Goal: Navigation & Orientation: Find specific page/section

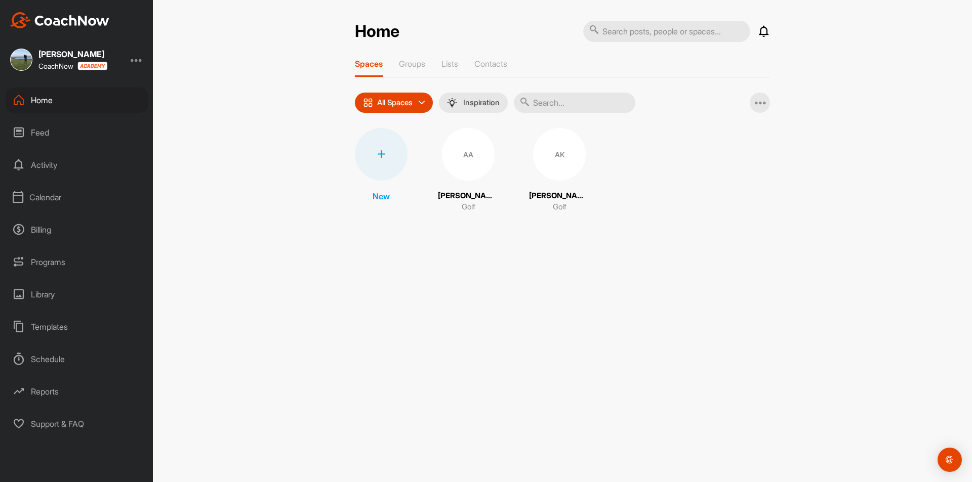
click at [44, 199] on div "Calendar" at bounding box center [77, 197] width 143 height 25
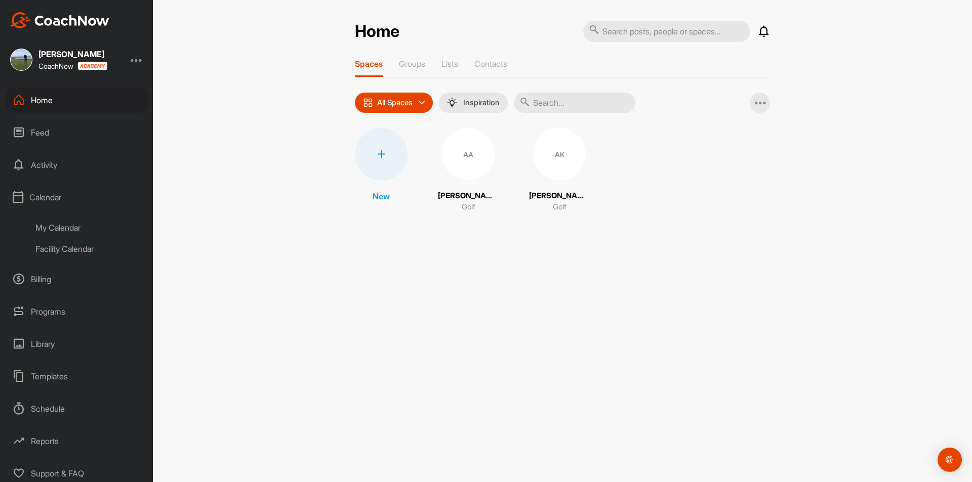
click at [67, 229] on div "My Calendar" at bounding box center [88, 227] width 120 height 21
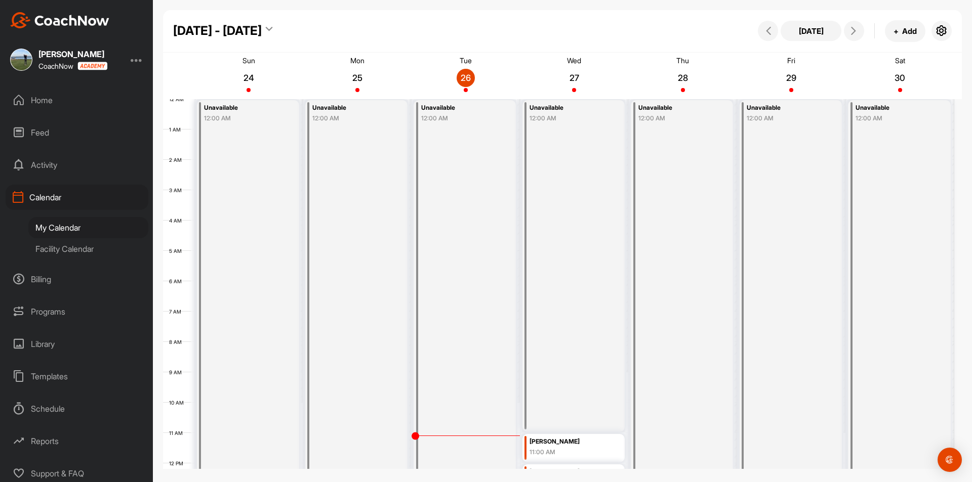
scroll to position [175, 0]
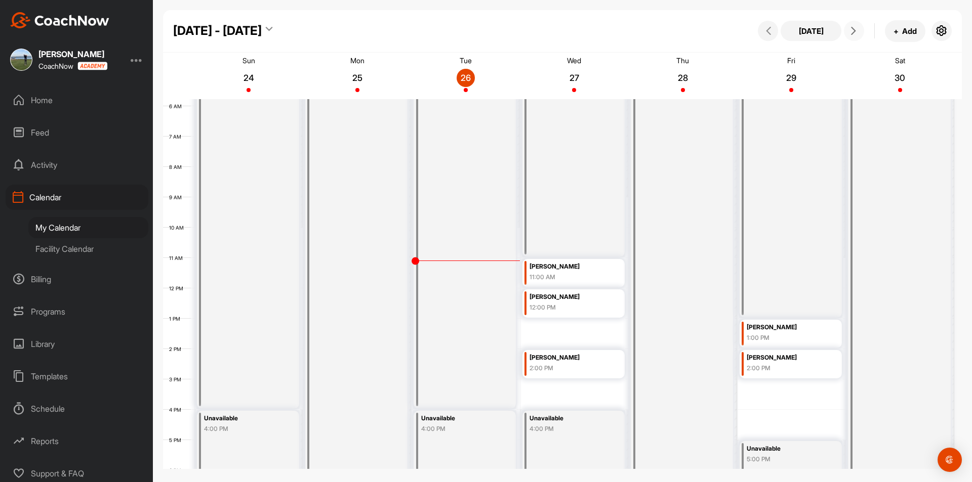
click at [853, 32] on icon at bounding box center [853, 31] width 8 height 8
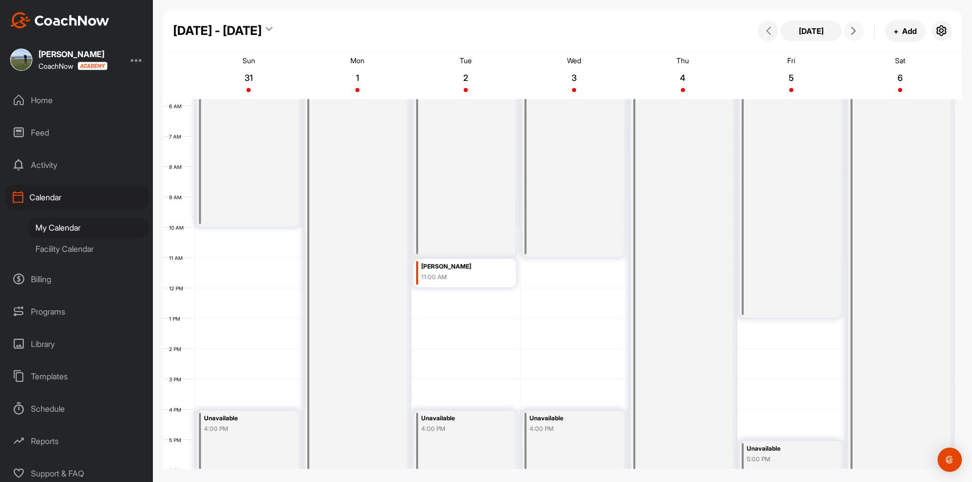
click at [853, 32] on icon at bounding box center [853, 31] width 8 height 8
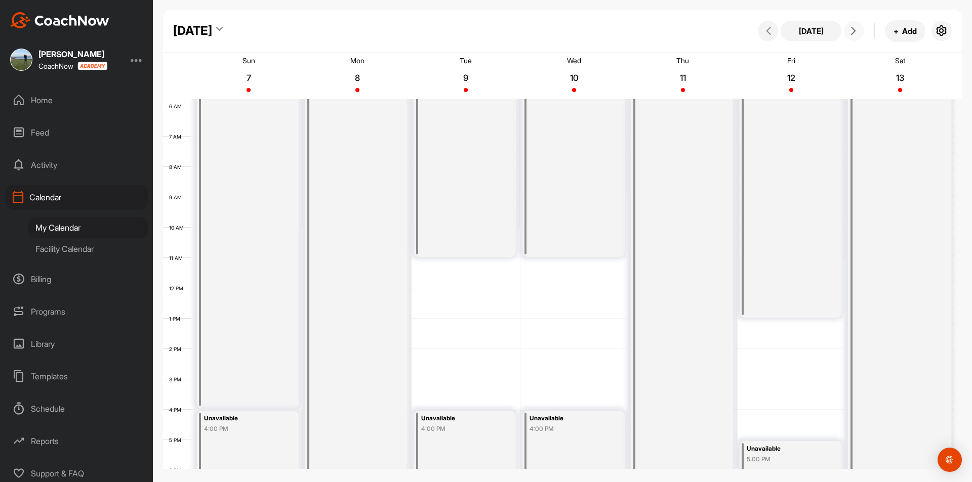
click at [853, 32] on icon at bounding box center [853, 31] width 8 height 8
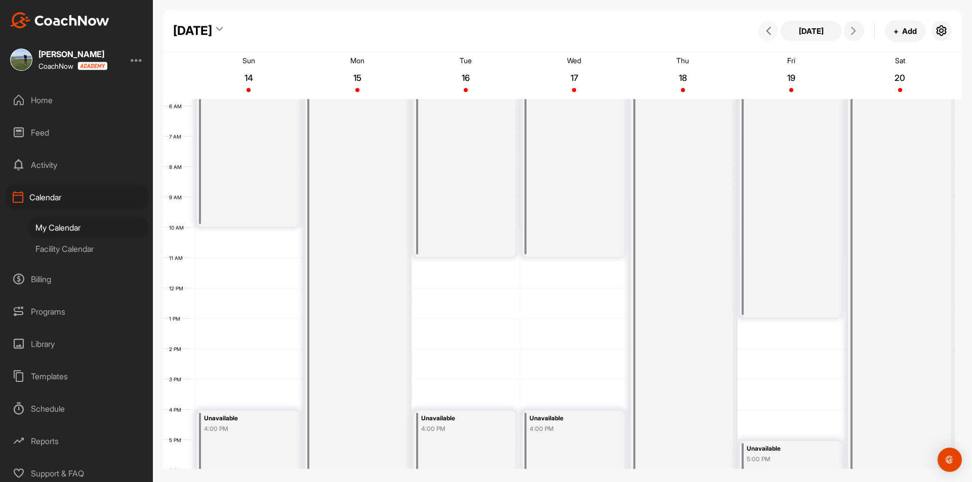
click at [762, 32] on span at bounding box center [768, 31] width 12 height 8
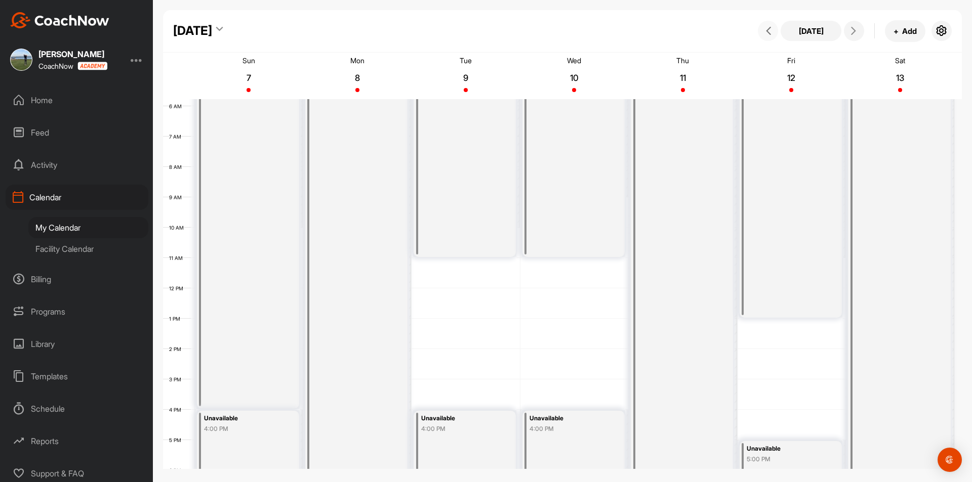
click at [762, 32] on span at bounding box center [768, 31] width 12 height 8
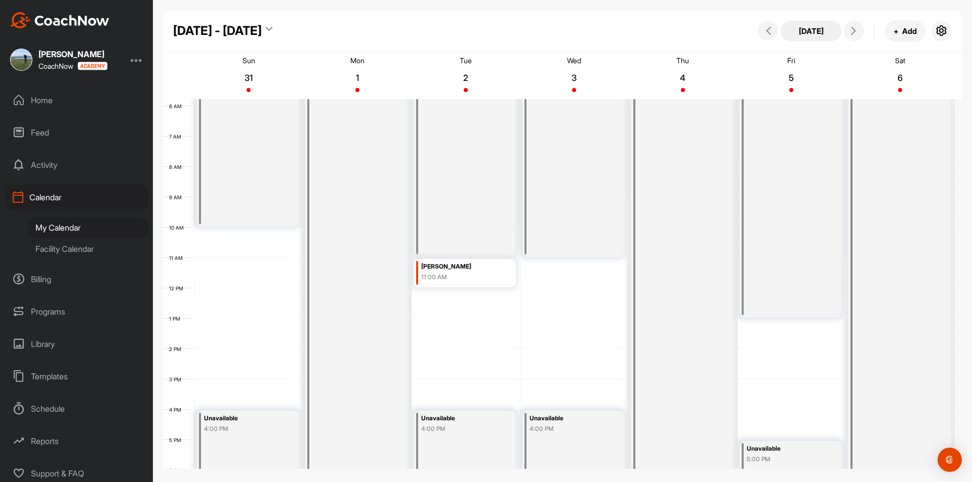
click at [812, 33] on button "[DATE]" at bounding box center [810, 31] width 61 height 20
